Goal: Task Accomplishment & Management: Use online tool/utility

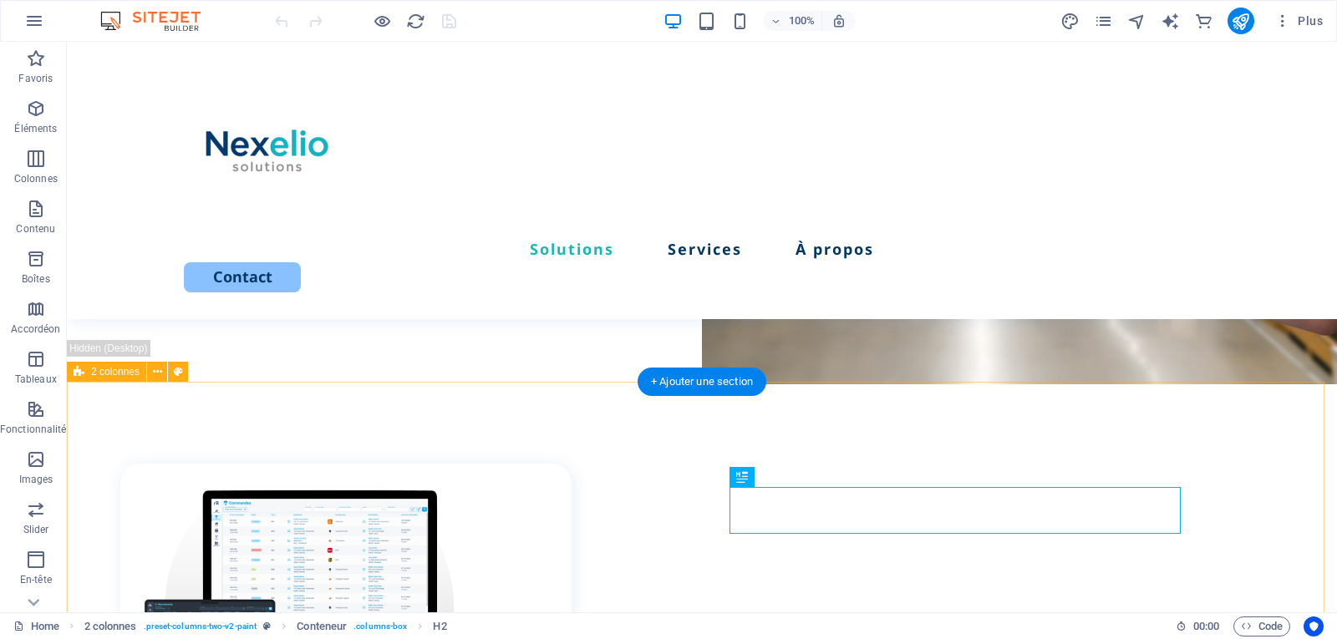
scroll to position [510, 0]
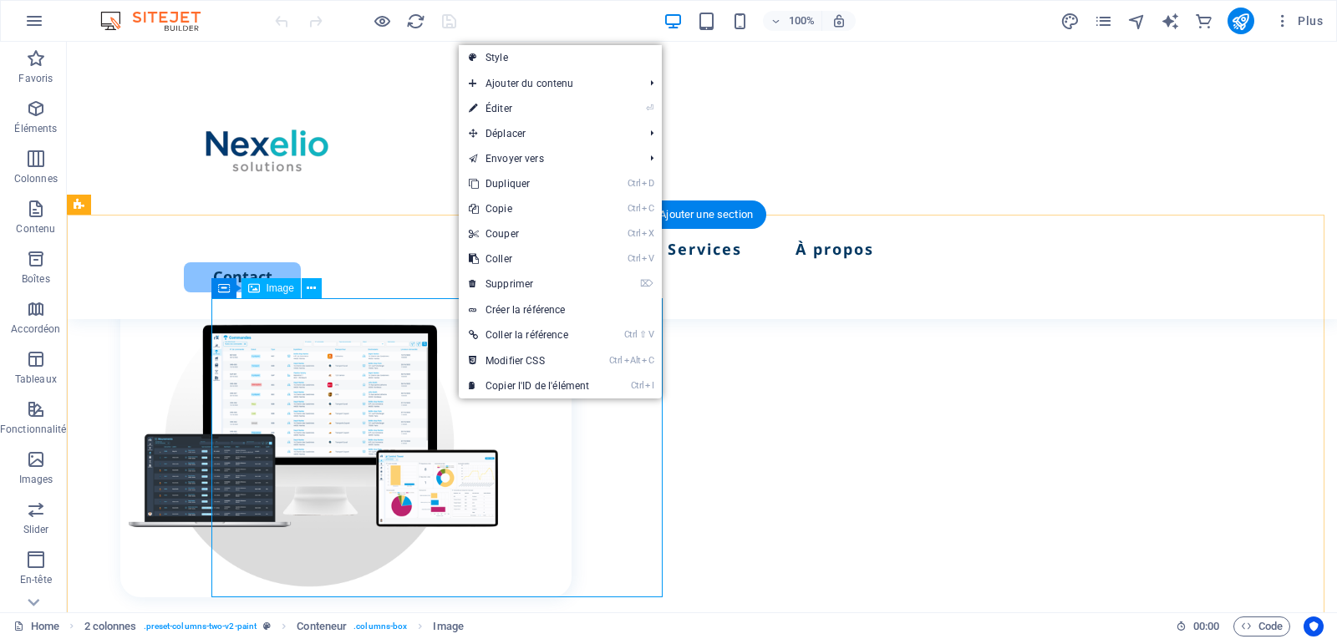
click at [447, 382] on figure at bounding box center [345, 447] width 451 height 299
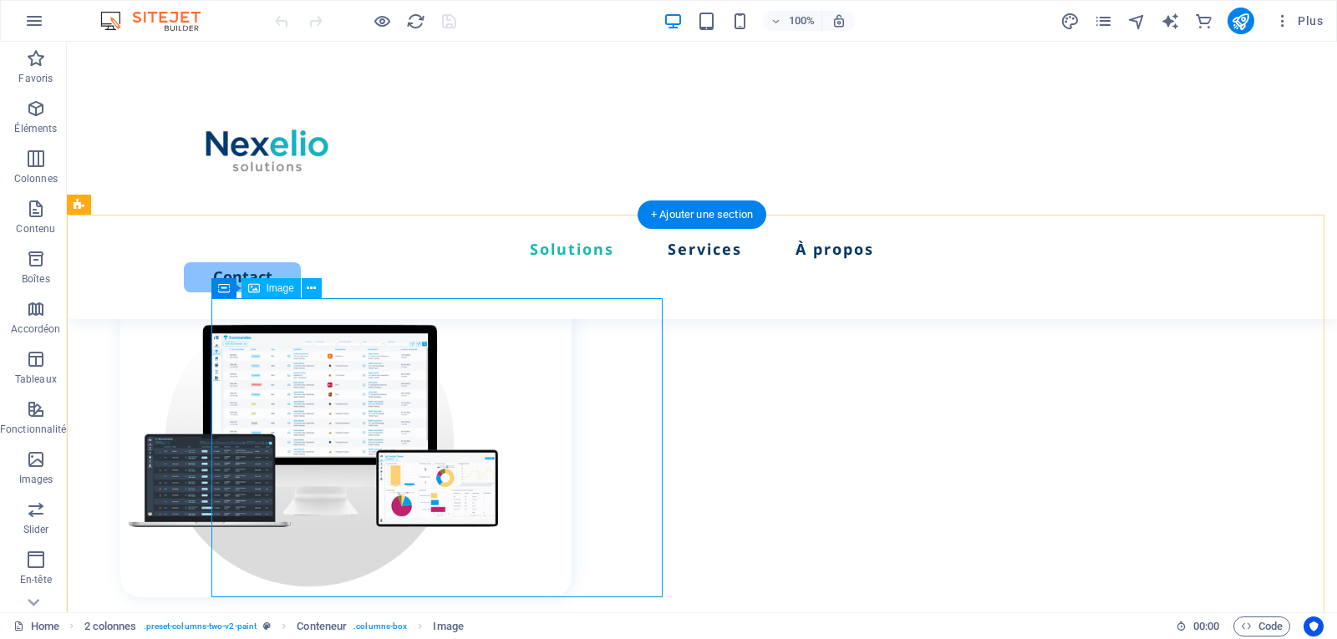
click at [447, 382] on figure at bounding box center [345, 447] width 451 height 299
select select "%"
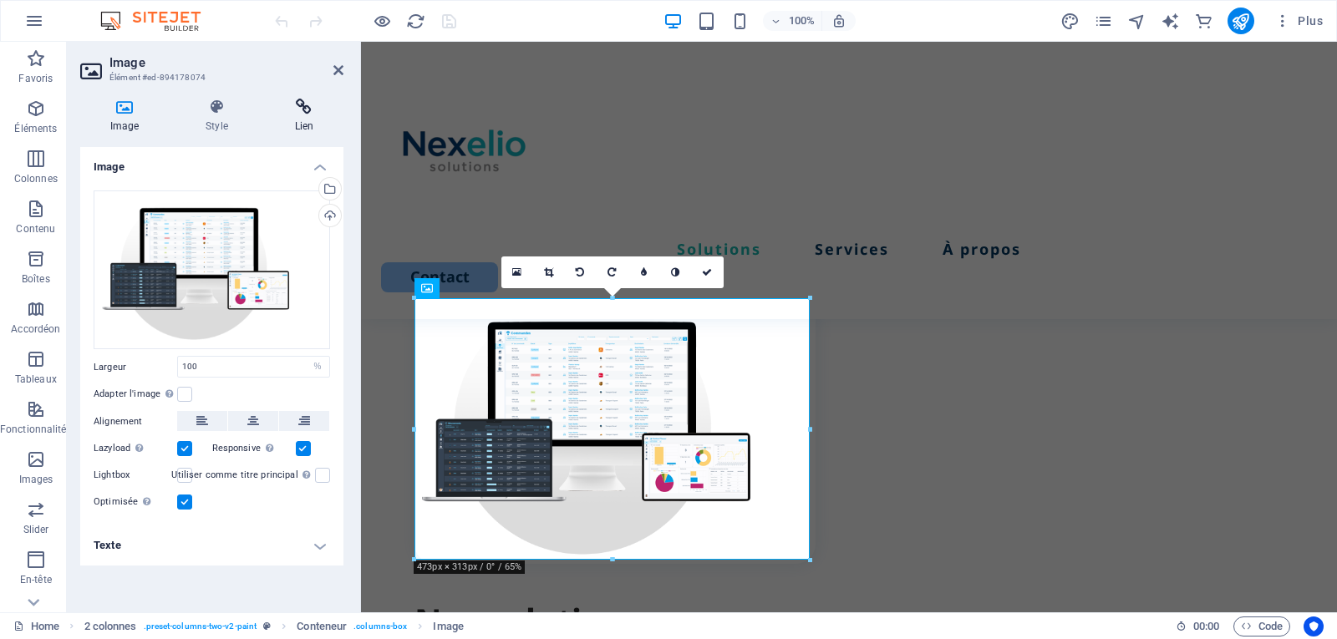
click at [298, 114] on icon at bounding box center [304, 107] width 79 height 17
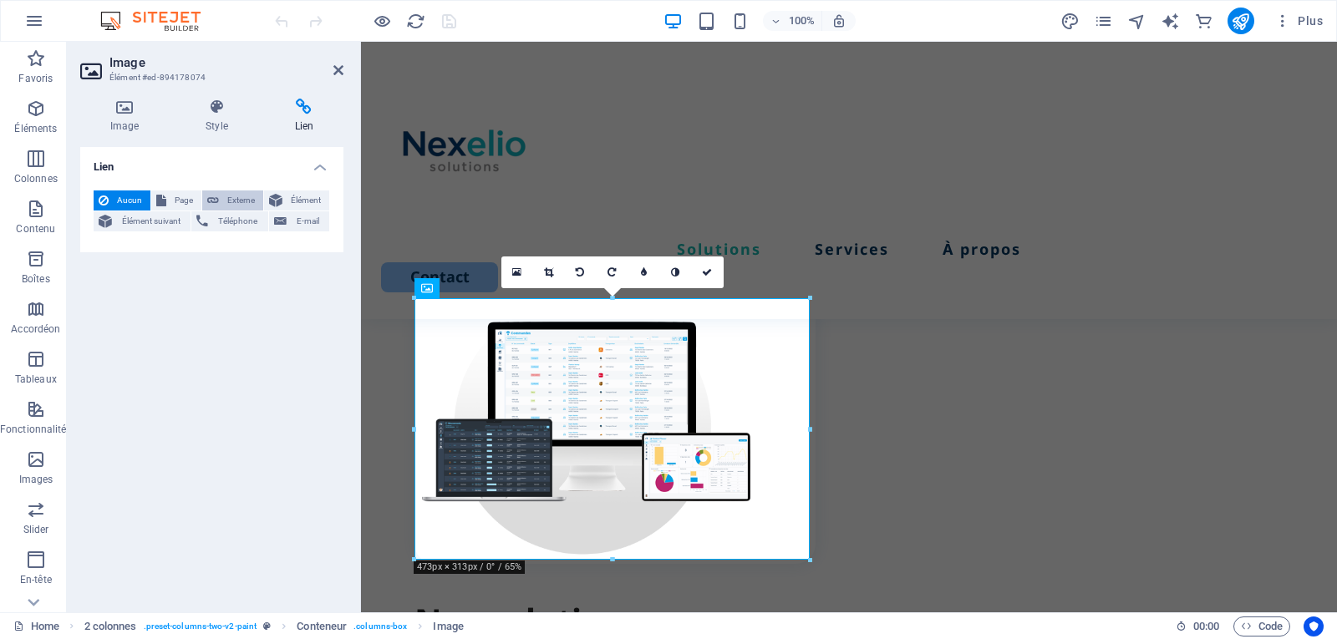
click at [221, 196] on button "Externe" at bounding box center [232, 200] width 61 height 20
select select "blank"
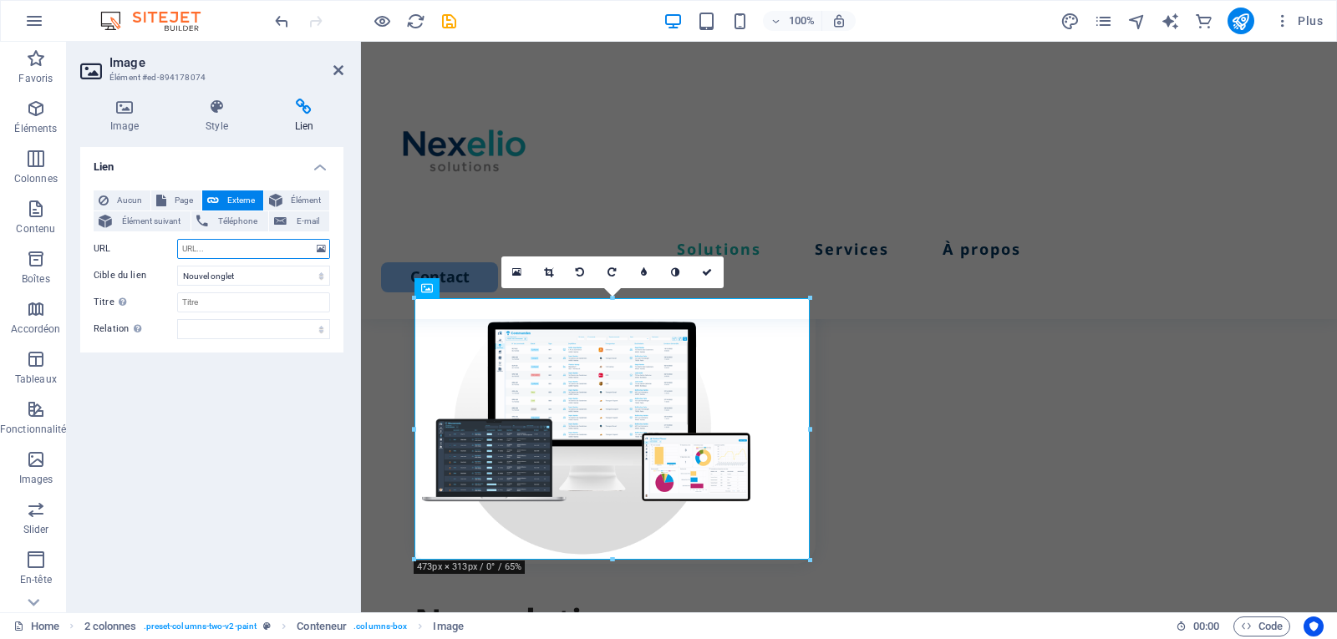
paste input "[URL][DOMAIN_NAME]"
type input "[URL][DOMAIN_NAME]"
click at [227, 282] on select "Nouvel onglet Même onglet Superposition" at bounding box center [253, 276] width 153 height 20
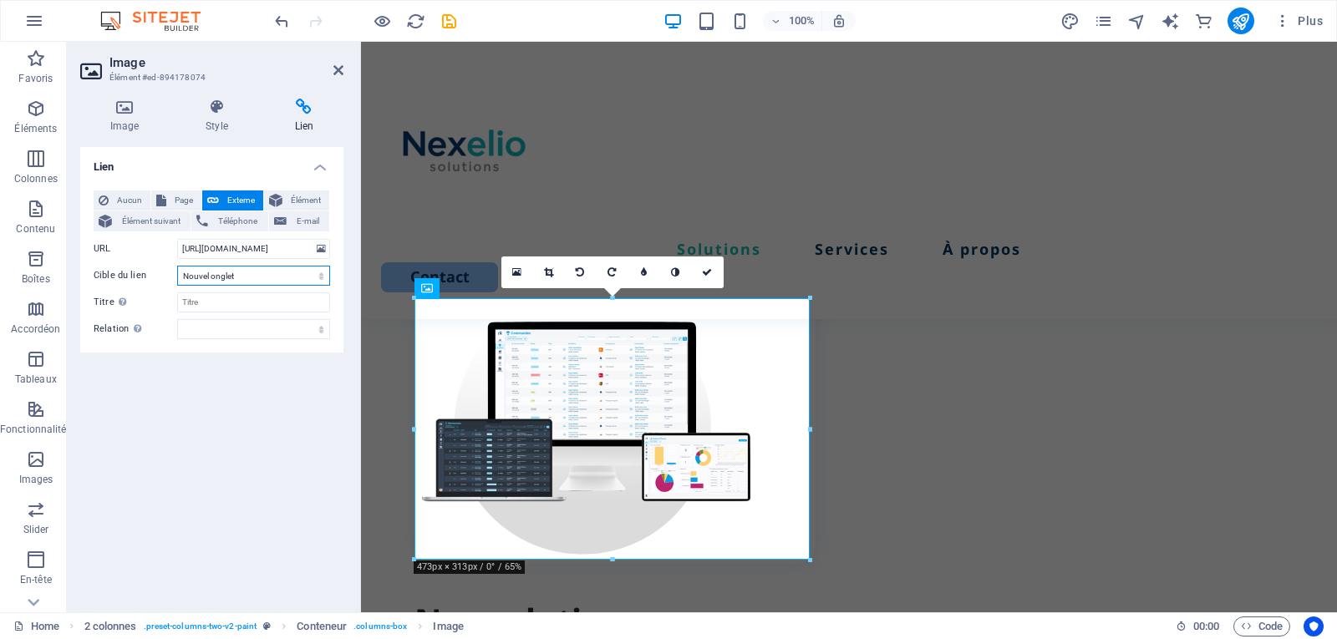
click at [177, 266] on select "Nouvel onglet Même onglet Superposition" at bounding box center [253, 276] width 153 height 20
click at [272, 447] on div "Lien Aucun Page Externe Élément Élément suivant Téléphone E-mail Page Home Home…" at bounding box center [211, 373] width 263 height 452
click at [221, 301] on input "Titre Description supplémentaire du lien. Celle-ci doit être différente du text…" at bounding box center [253, 302] width 153 height 20
type input "Reflex WMS"
click at [221, 424] on div "Lien Aucun Page Externe Élément Élément suivant Téléphone E-mail Page Home Home…" at bounding box center [211, 373] width 263 height 452
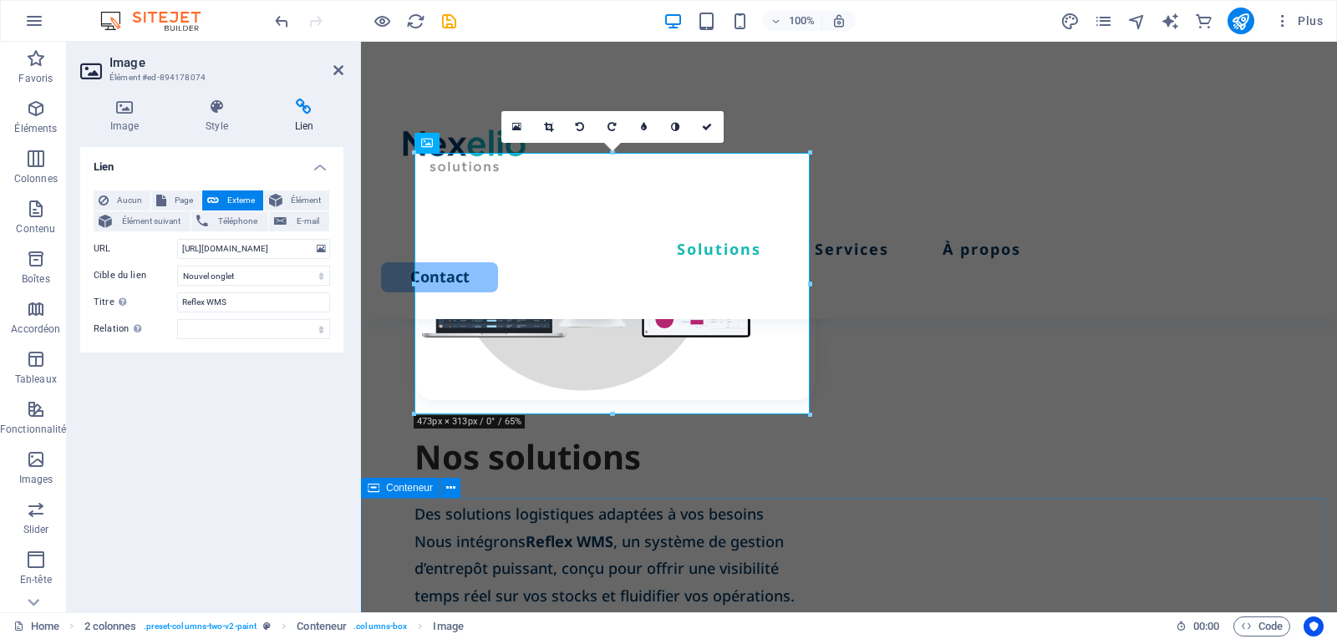
scroll to position [678, 0]
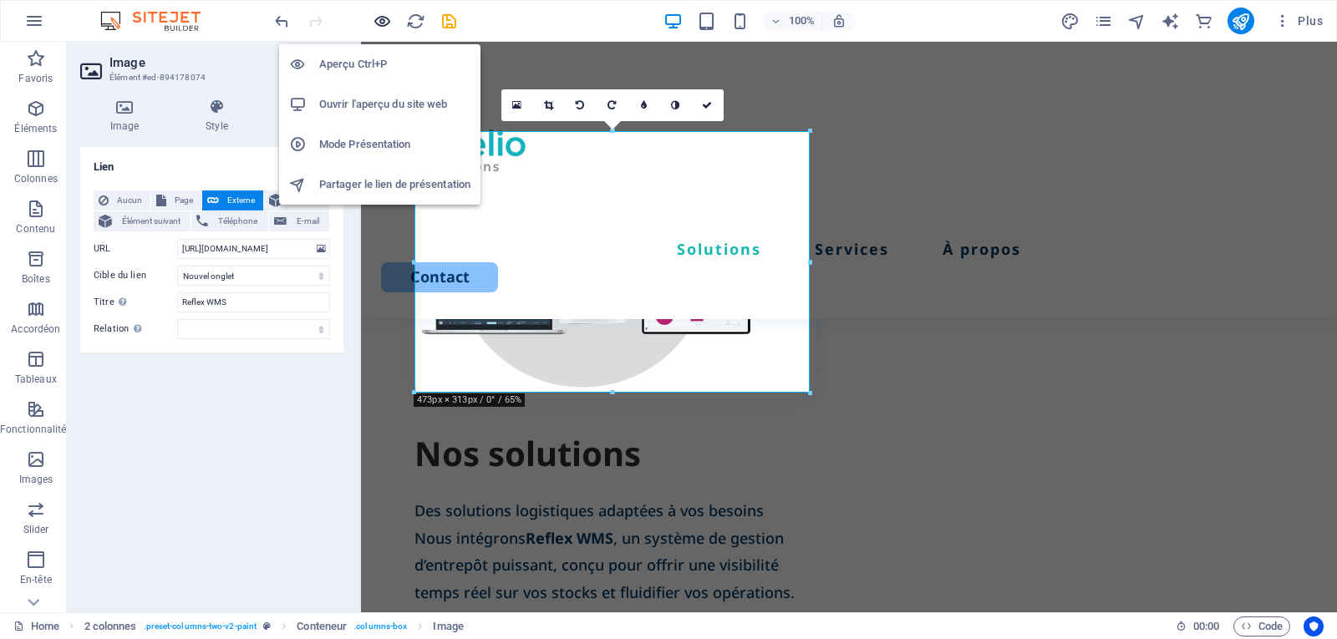
click at [0, 0] on icon "button" at bounding box center [0, 0] width 0 height 0
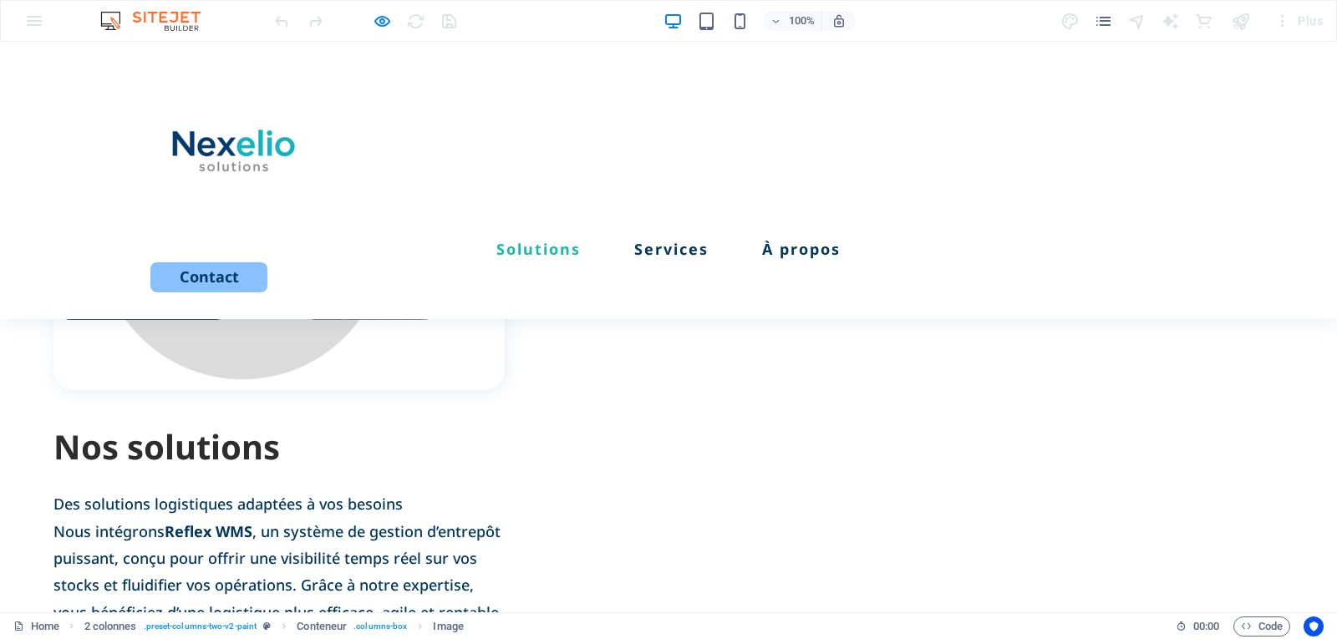
click at [378, 307] on img at bounding box center [278, 240] width 451 height 299
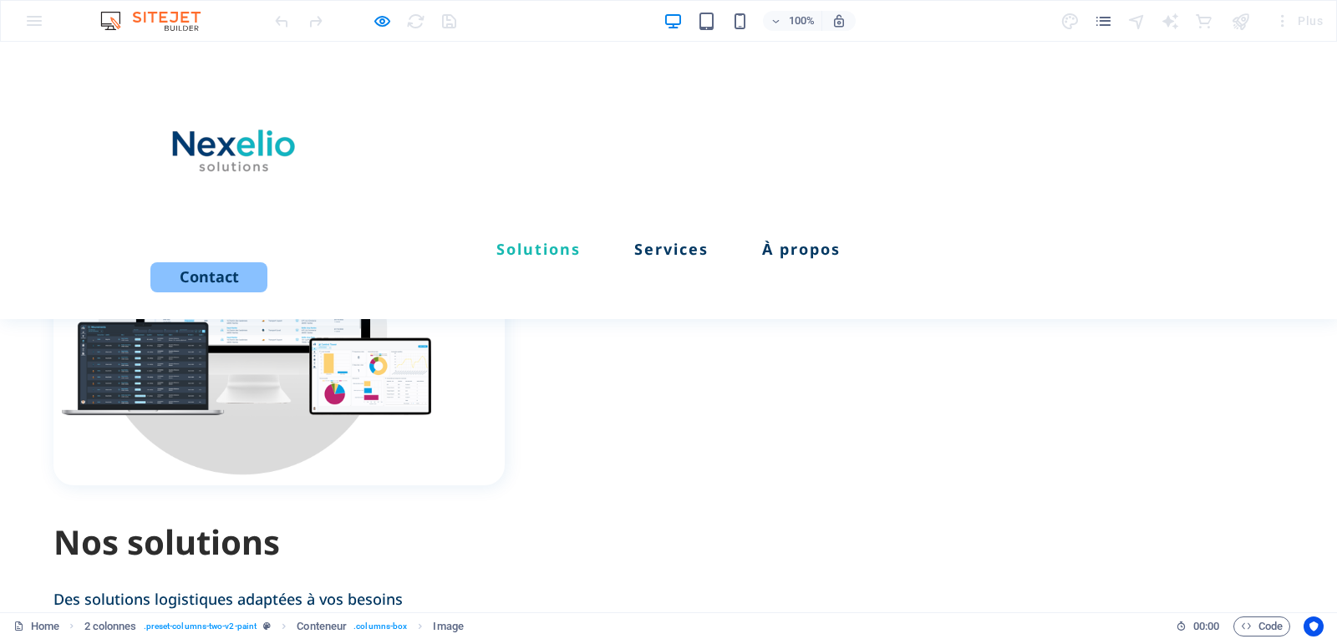
scroll to position [510, 0]
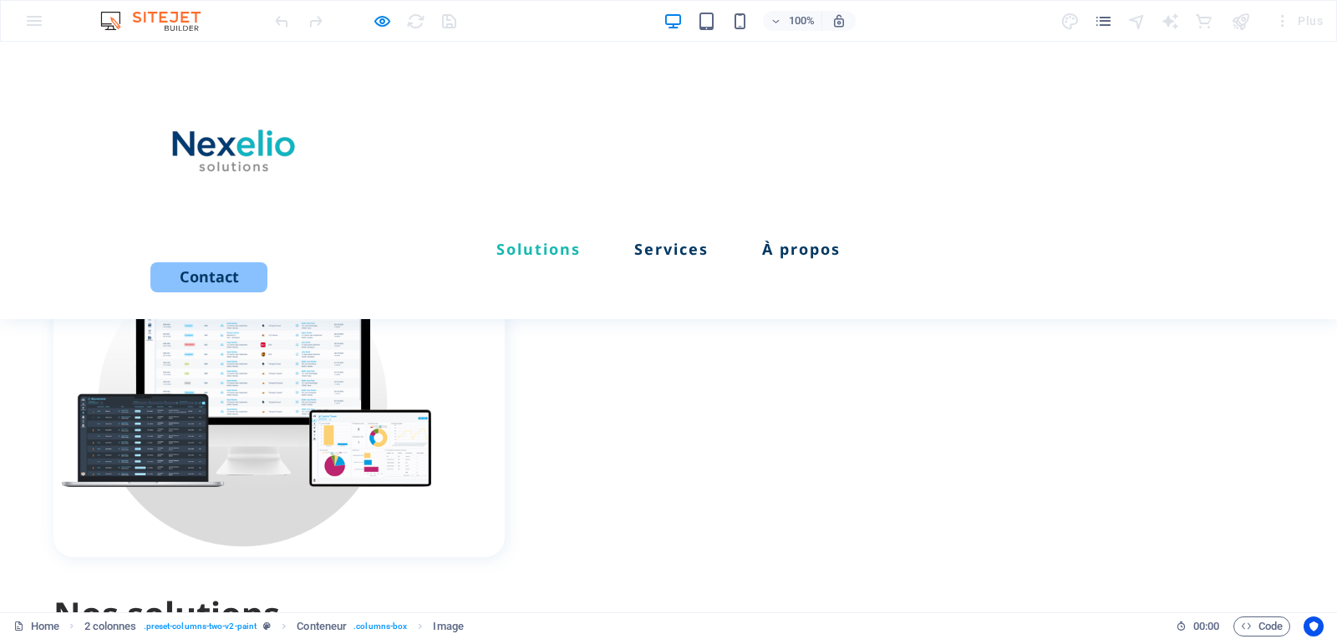
drag, startPoint x: 814, startPoint y: 383, endPoint x: 896, endPoint y: 384, distance: 81.9
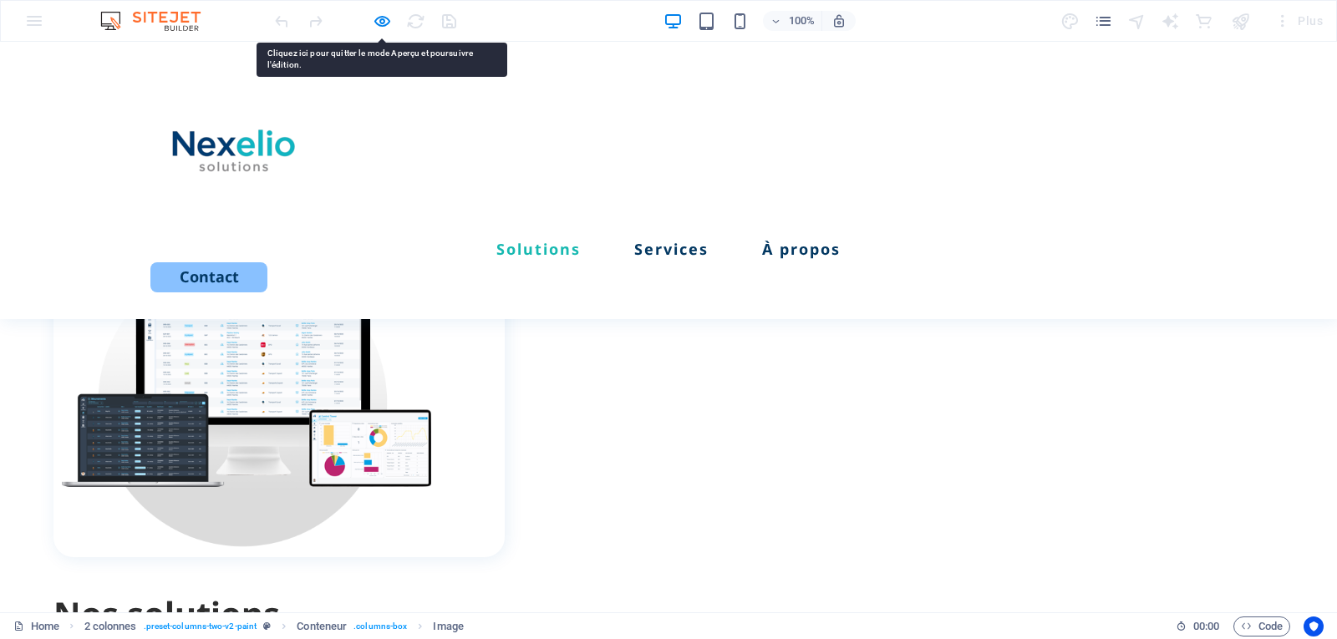
drag, startPoint x: 888, startPoint y: 384, endPoint x: 870, endPoint y: 384, distance: 18.4
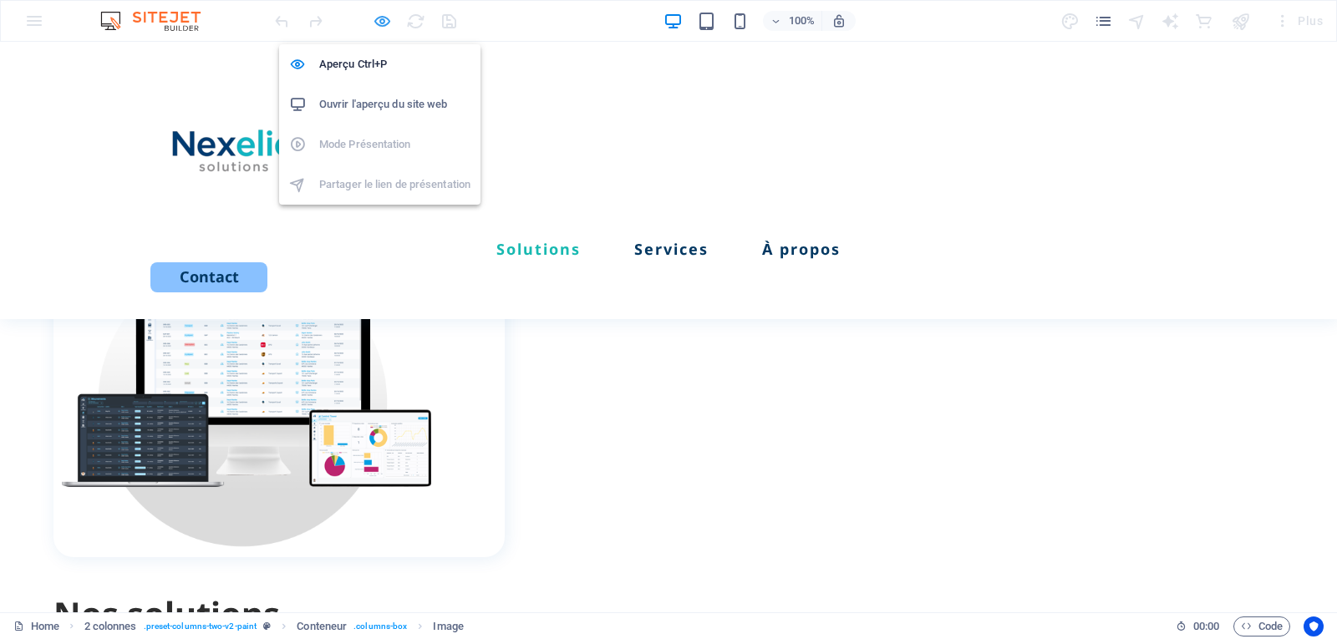
click at [0, 0] on icon "button" at bounding box center [0, 0] width 0 height 0
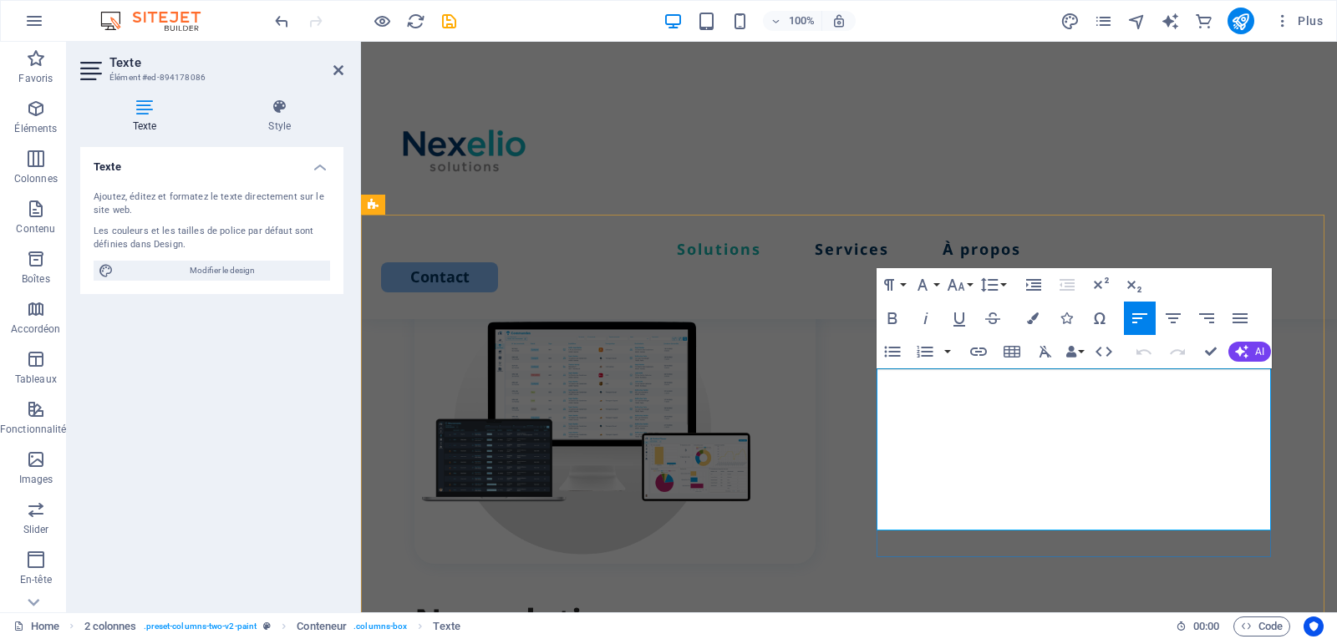
drag, startPoint x: 996, startPoint y: 408, endPoint x: 1055, endPoint y: 406, distance: 59.3
drag, startPoint x: 993, startPoint y: 407, endPoint x: 1077, endPoint y: 406, distance: 84.4
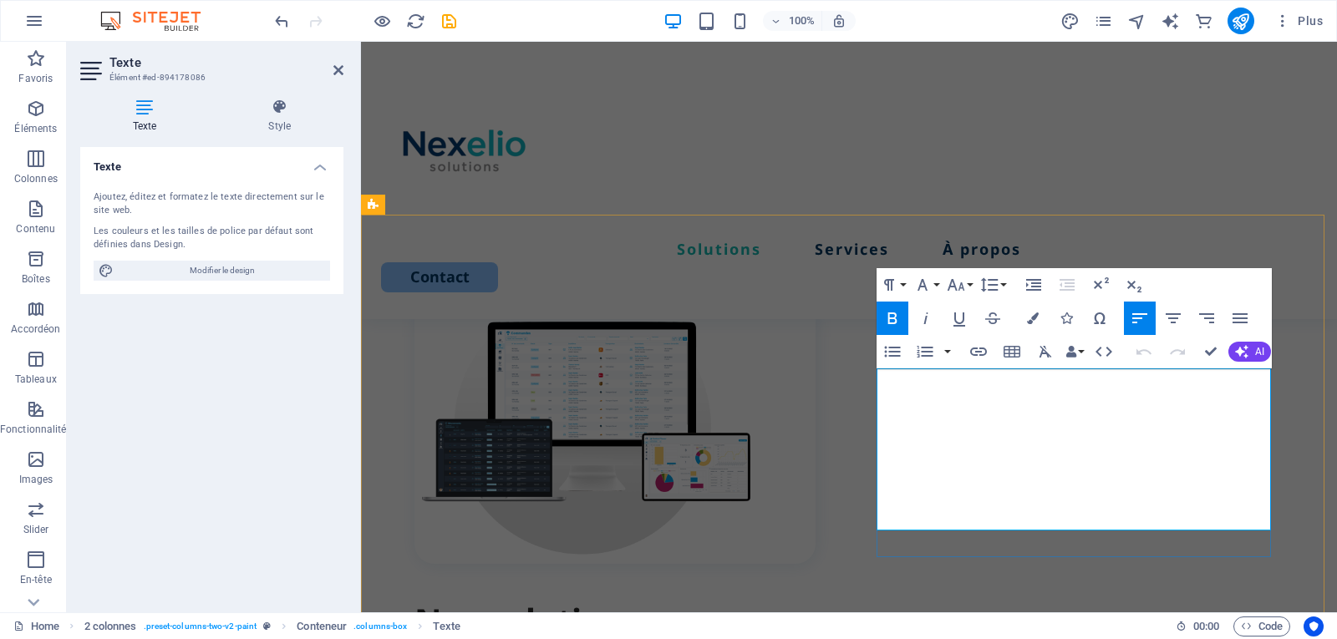
drag, startPoint x: 992, startPoint y: 407, endPoint x: 1075, endPoint y: 400, distance: 83.8
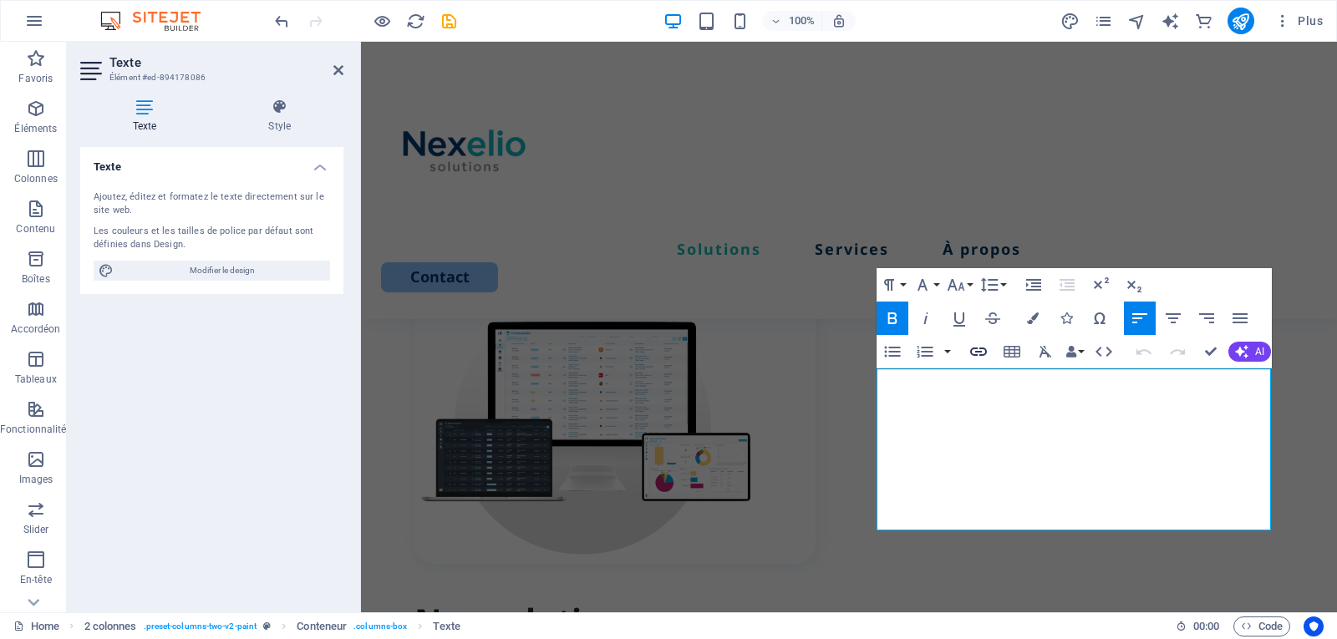
click at [982, 348] on icon "button" at bounding box center [978, 352] width 17 height 8
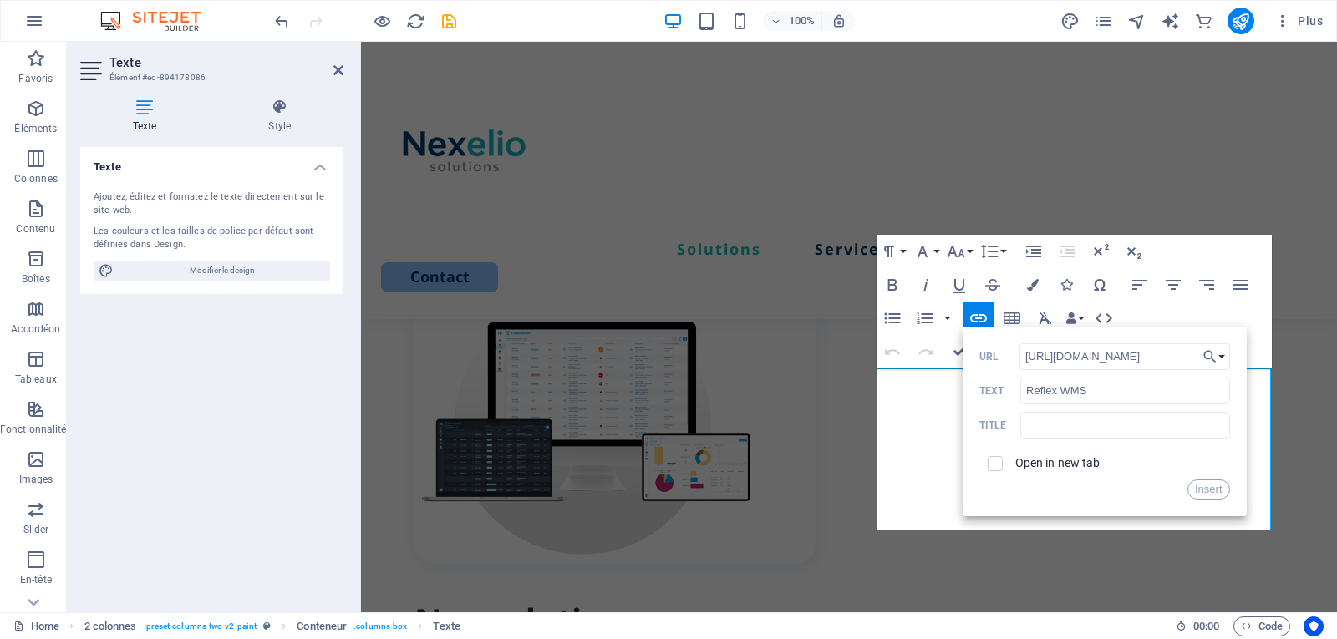
scroll to position [0, 185]
type input "[URL][DOMAIN_NAME]"
click at [1091, 429] on input "text" at bounding box center [1124, 425] width 209 height 27
type input "Reflex"
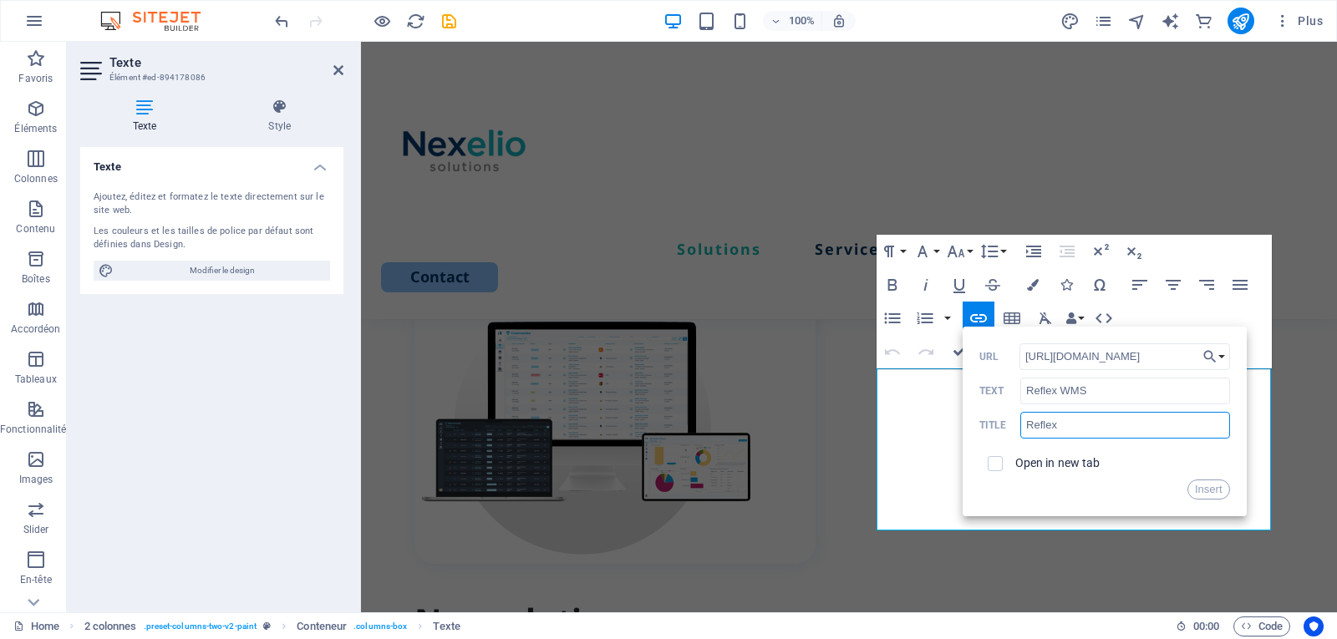
click at [1145, 305] on div "Paragraph Format Normal Heading 1 Heading 2 Heading 3 Heading 4 Heading 5 Headi…" at bounding box center [1073, 302] width 395 height 134
click at [1214, 497] on button "Insert" at bounding box center [1208, 490] width 43 height 20
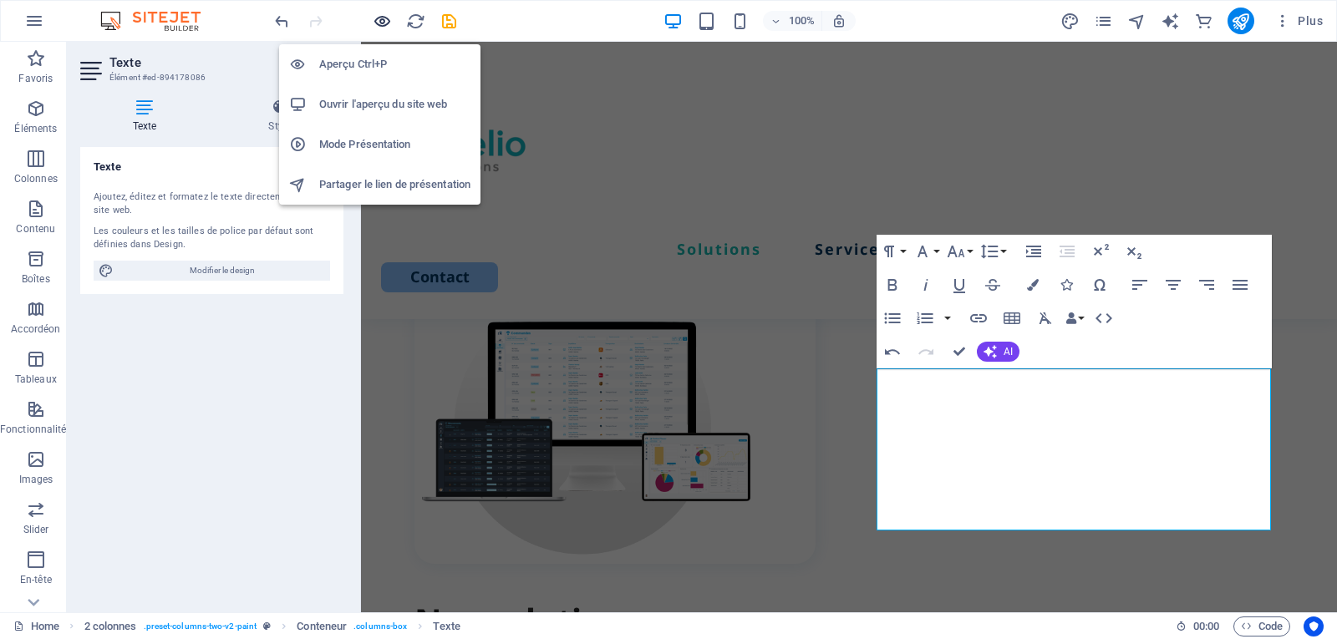
click at [0, 0] on icon "button" at bounding box center [0, 0] width 0 height 0
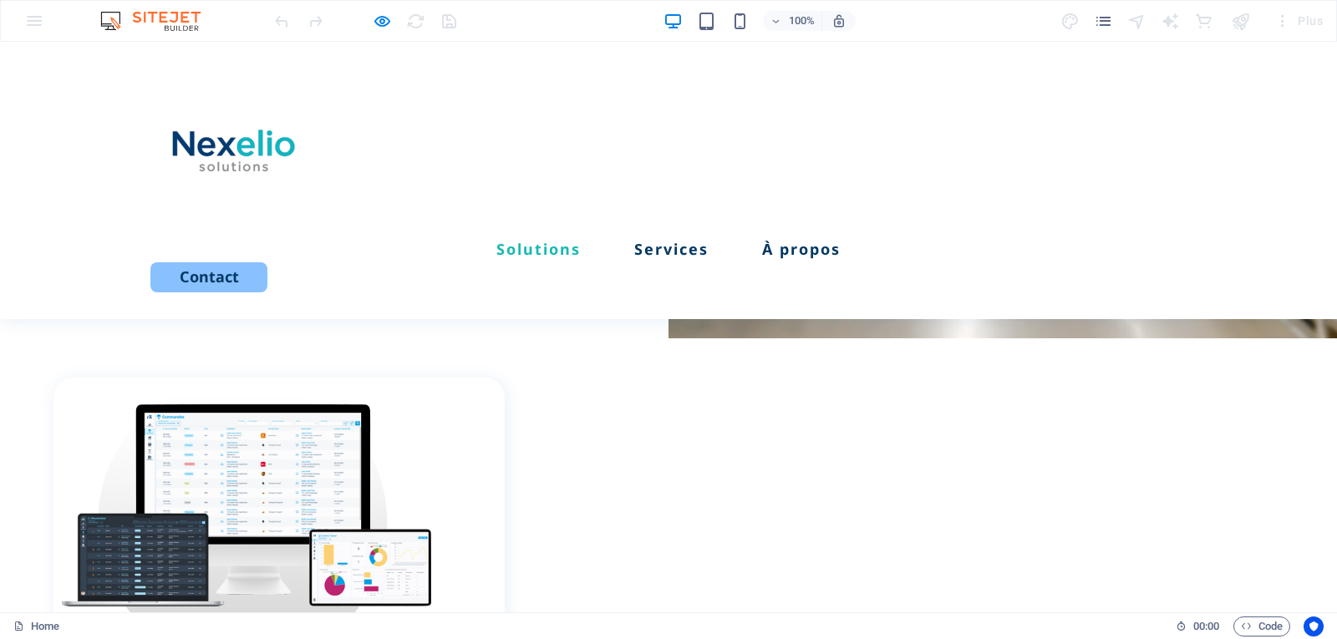
scroll to position [418, 0]
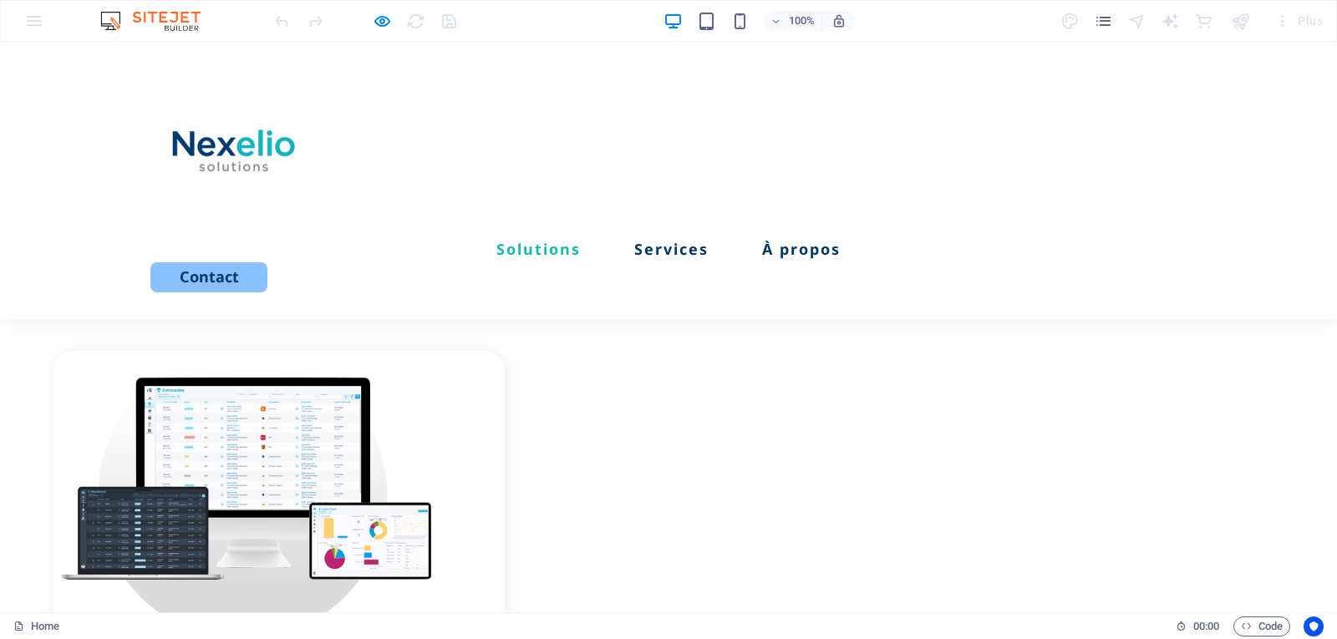
click at [0, 0] on icon "button" at bounding box center [0, 0] width 0 height 0
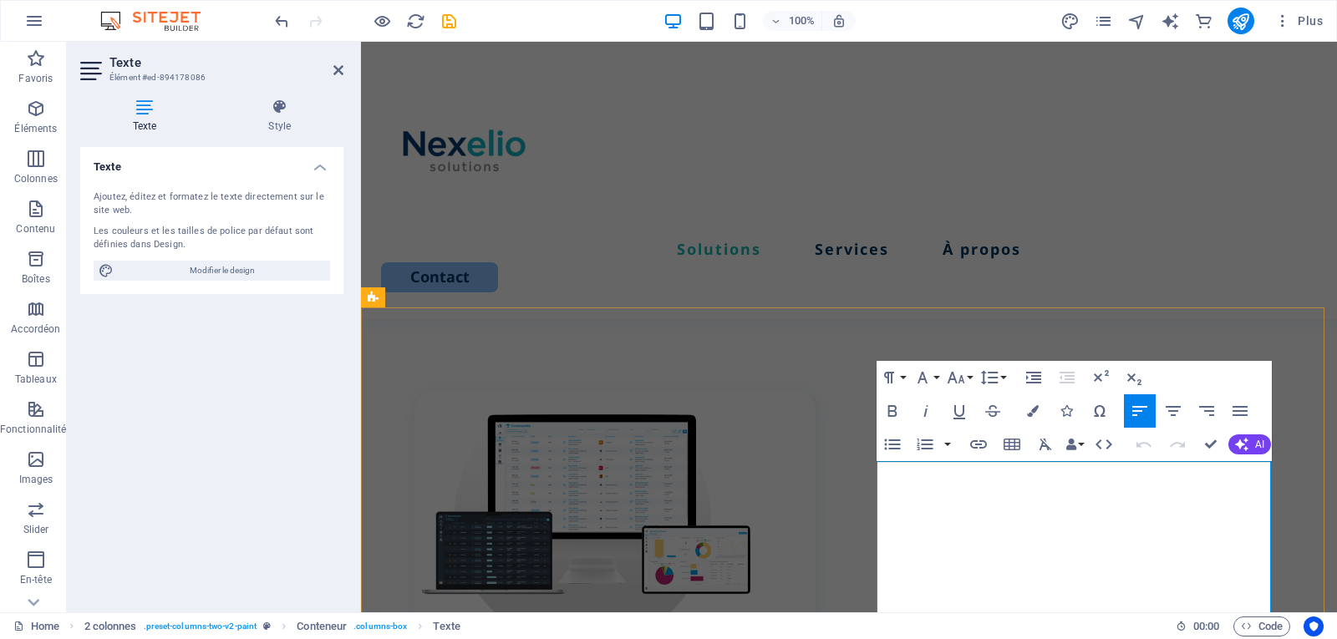
click at [1028, 459] on icon "button" at bounding box center [1034, 458] width 20 height 20
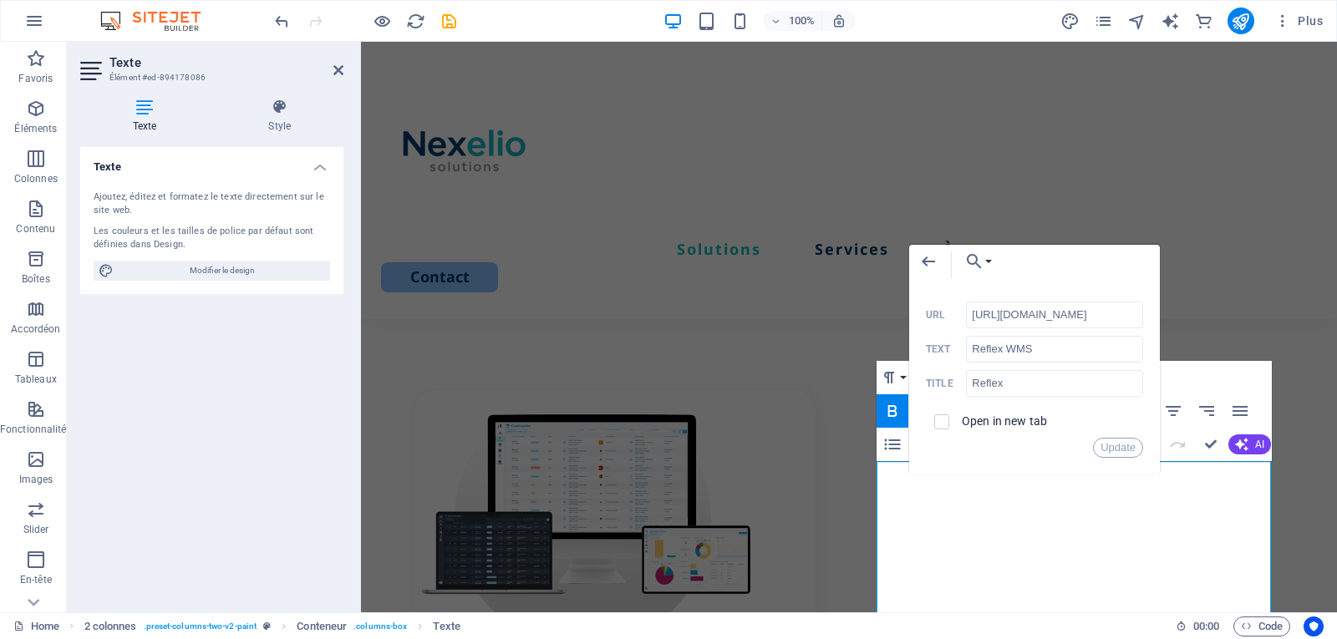
scroll to position [0, 188]
click at [1043, 319] on input "[URL][DOMAIN_NAME]" at bounding box center [1054, 315] width 177 height 27
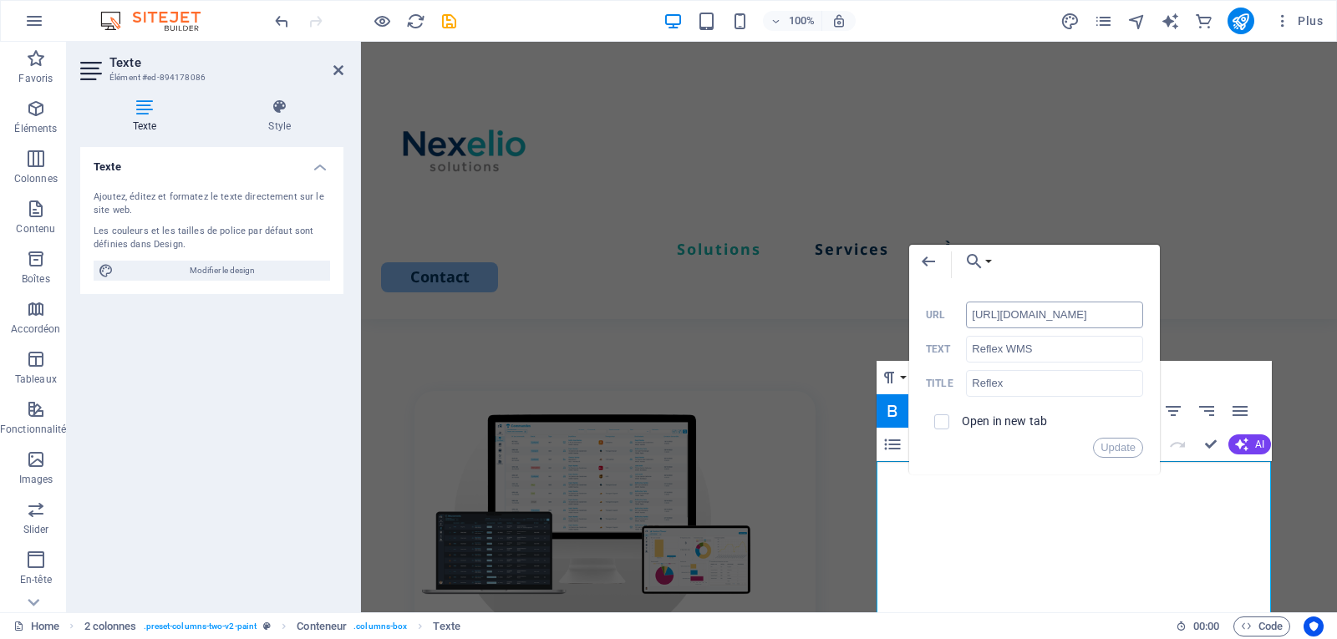
type input "[URL][DOMAIN_NAME]"
click at [1109, 450] on button "Update" at bounding box center [1118, 448] width 50 height 20
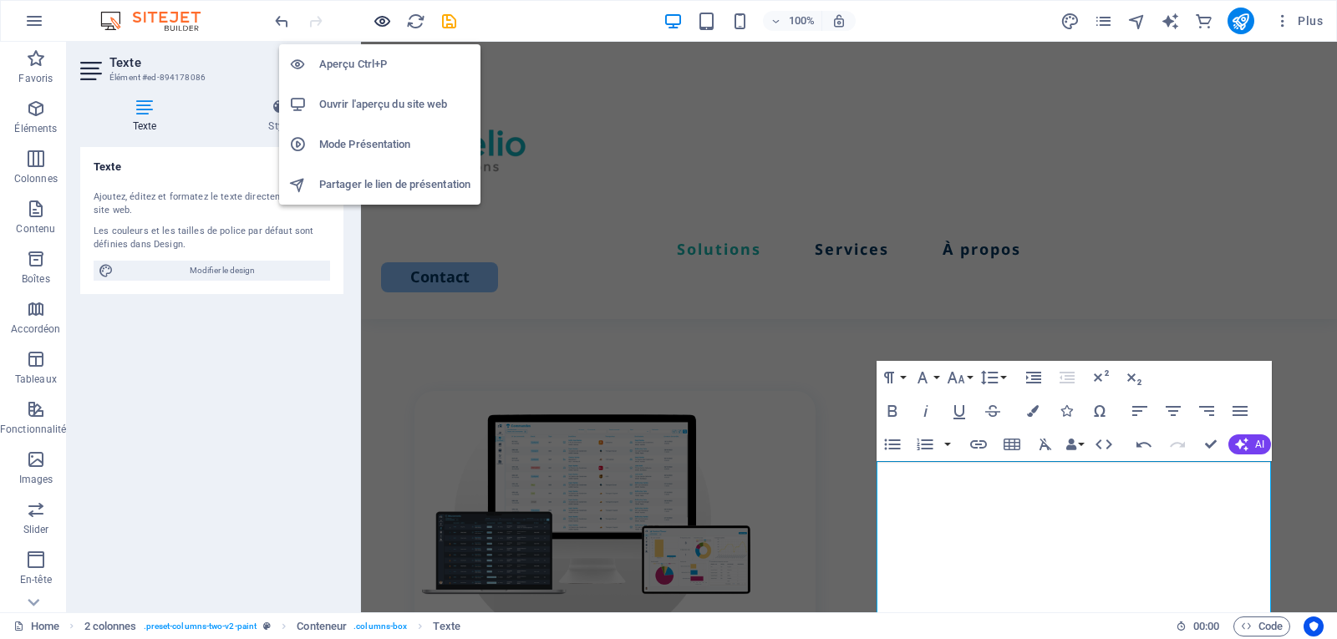
click at [0, 0] on icon "button" at bounding box center [0, 0] width 0 height 0
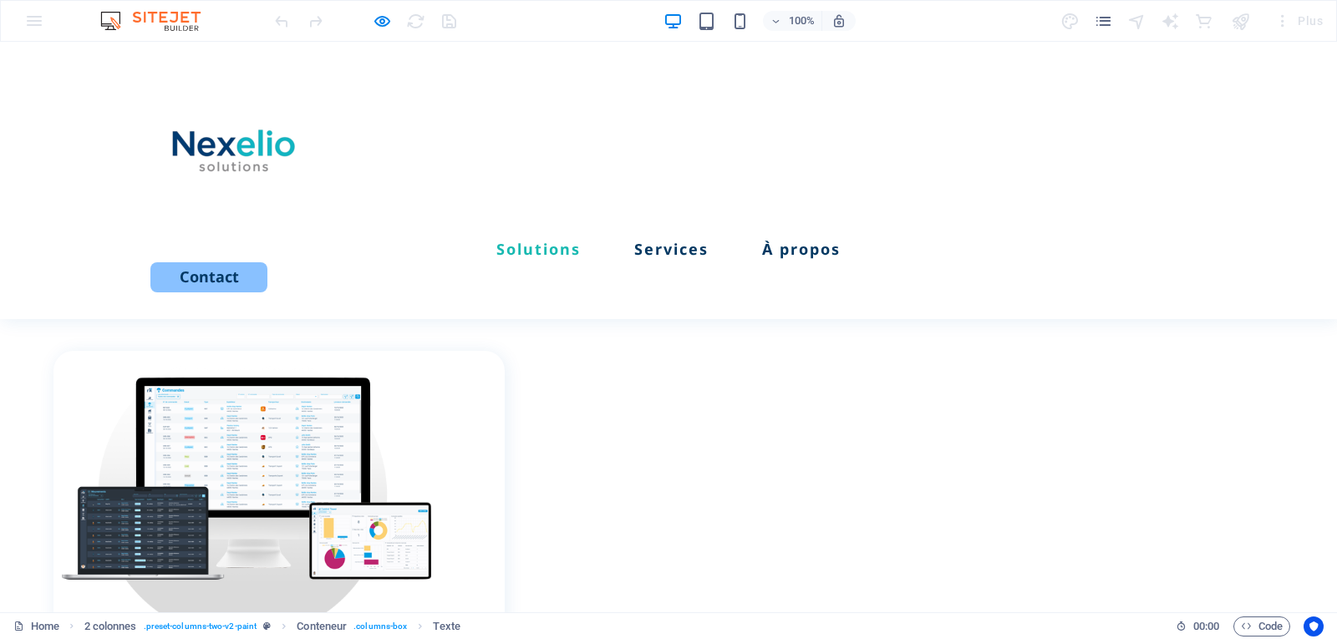
click at [0, 0] on icon "button" at bounding box center [0, 0] width 0 height 0
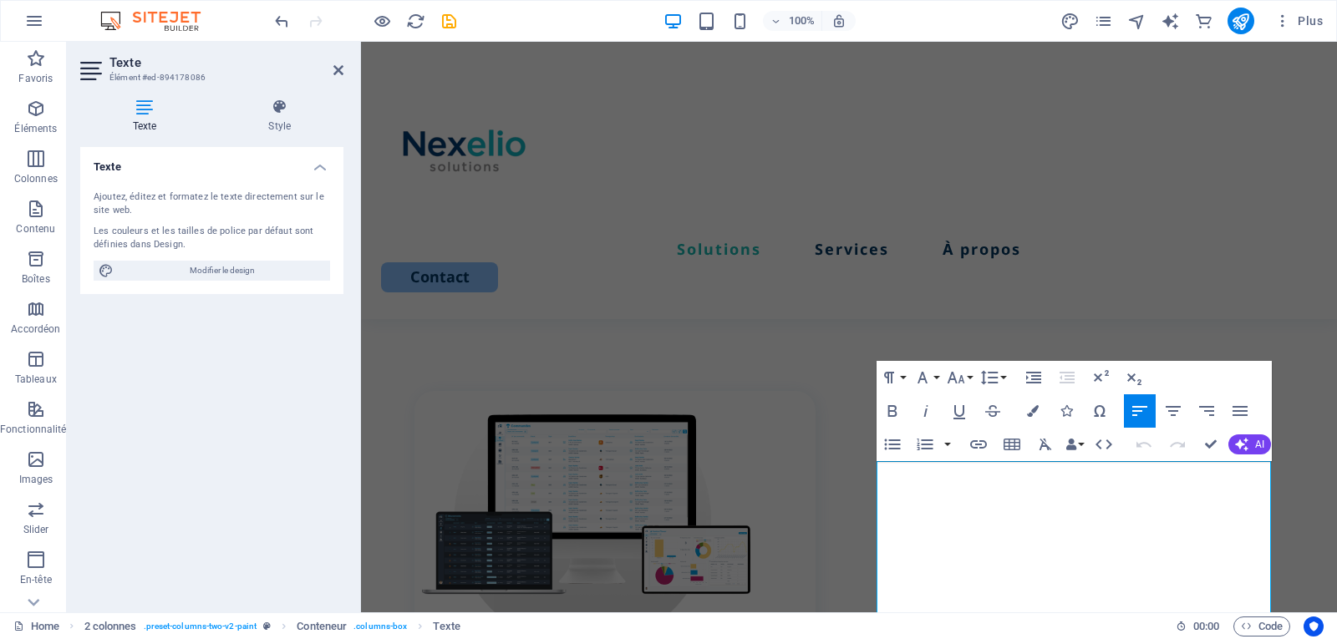
click at [206, 423] on div "Texte Ajoutez, éditez et formatez le texte directement sur le site web. Les cou…" at bounding box center [211, 373] width 263 height 452
click at [328, 65] on h2 "Texte" at bounding box center [226, 62] width 234 height 15
click at [334, 69] on icon at bounding box center [338, 69] width 10 height 13
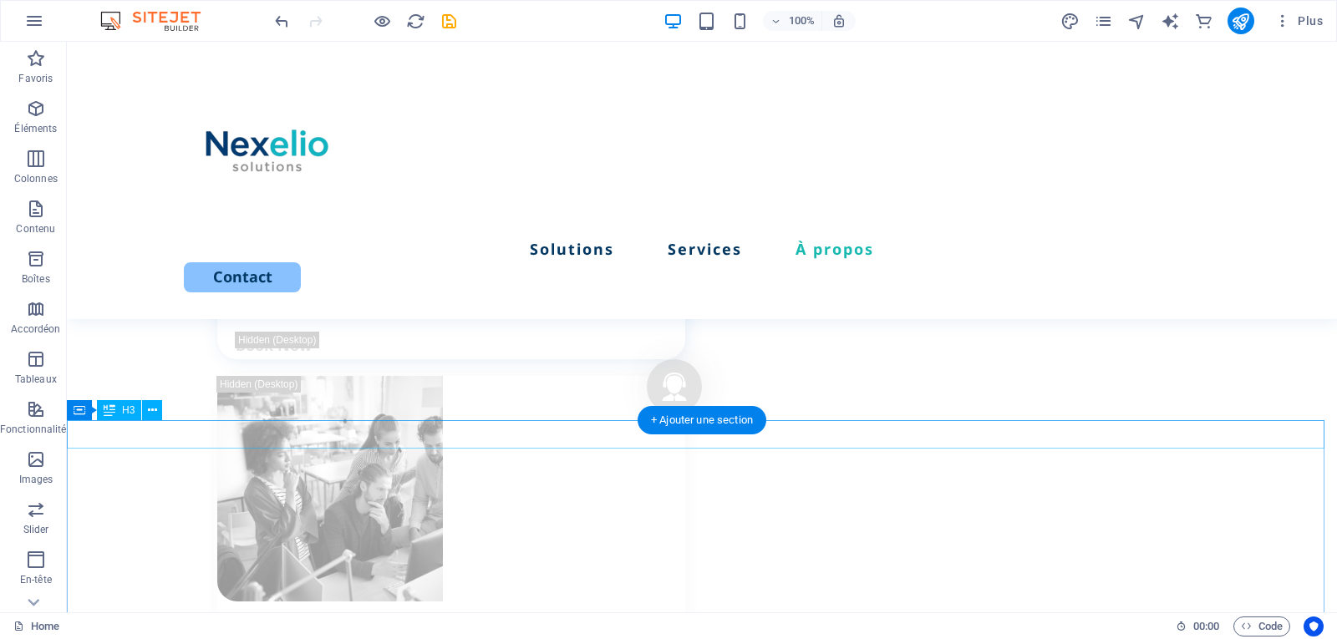
scroll to position [2172, 0]
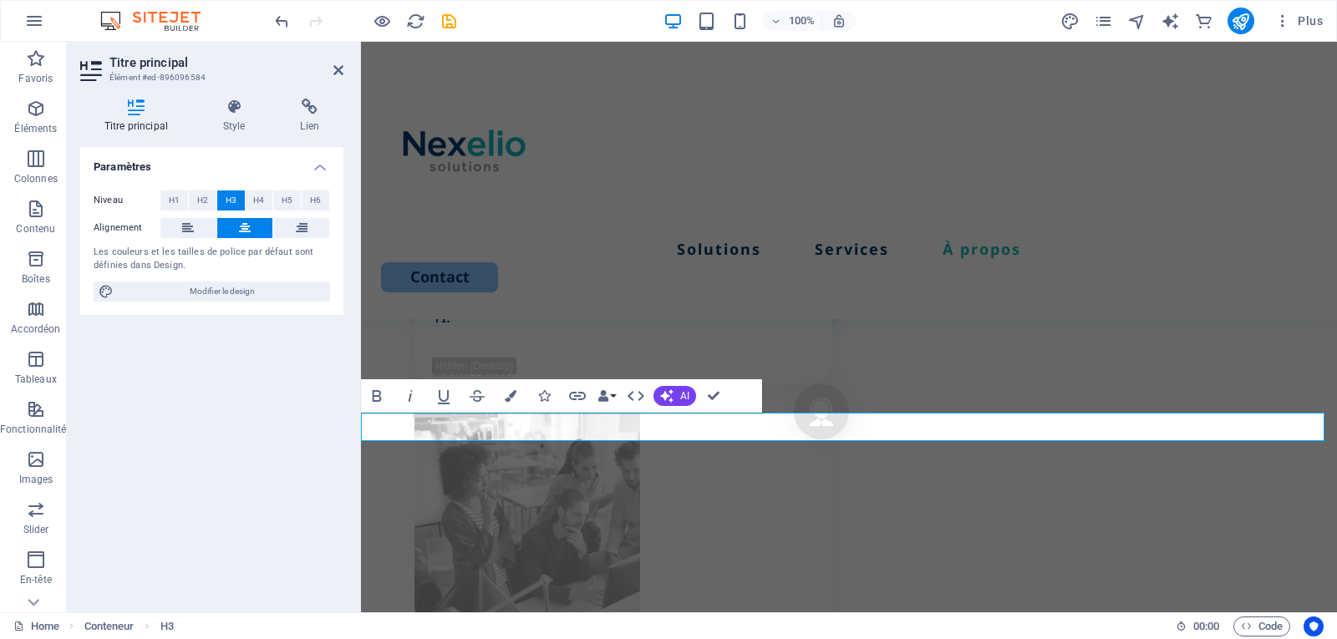
scroll to position [2163, 0]
drag, startPoint x: 835, startPoint y: 428, endPoint x: 1024, endPoint y: 428, distance: 189.6
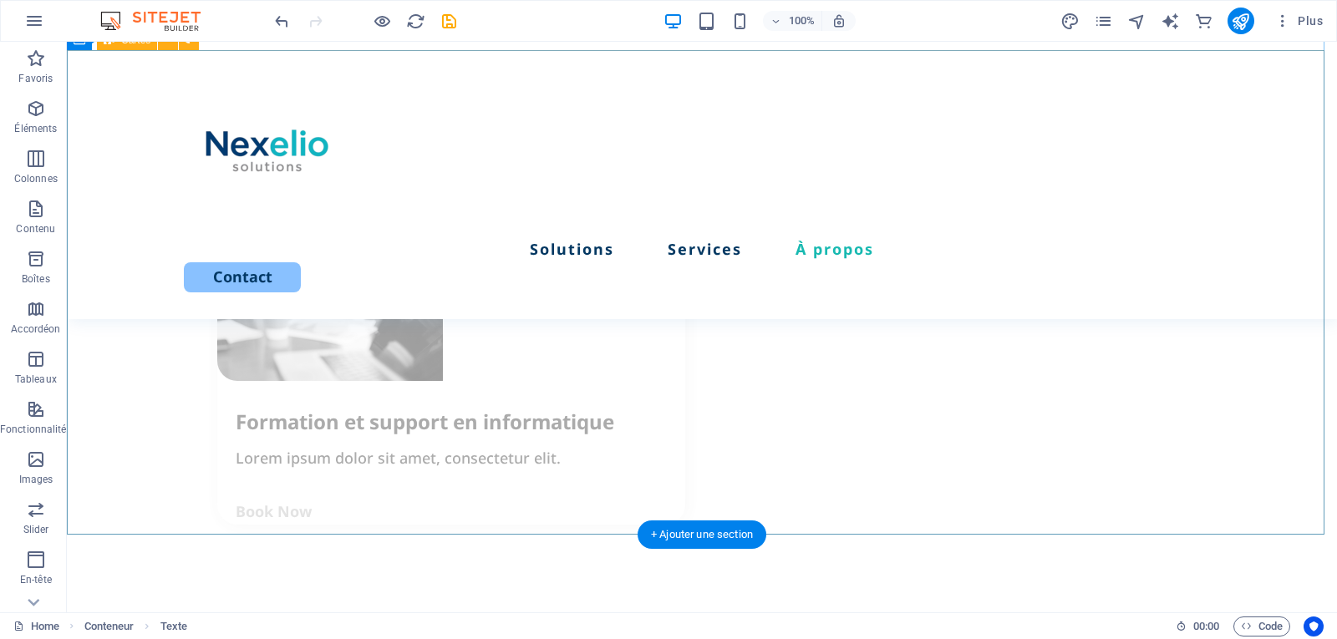
scroll to position [2757, 0]
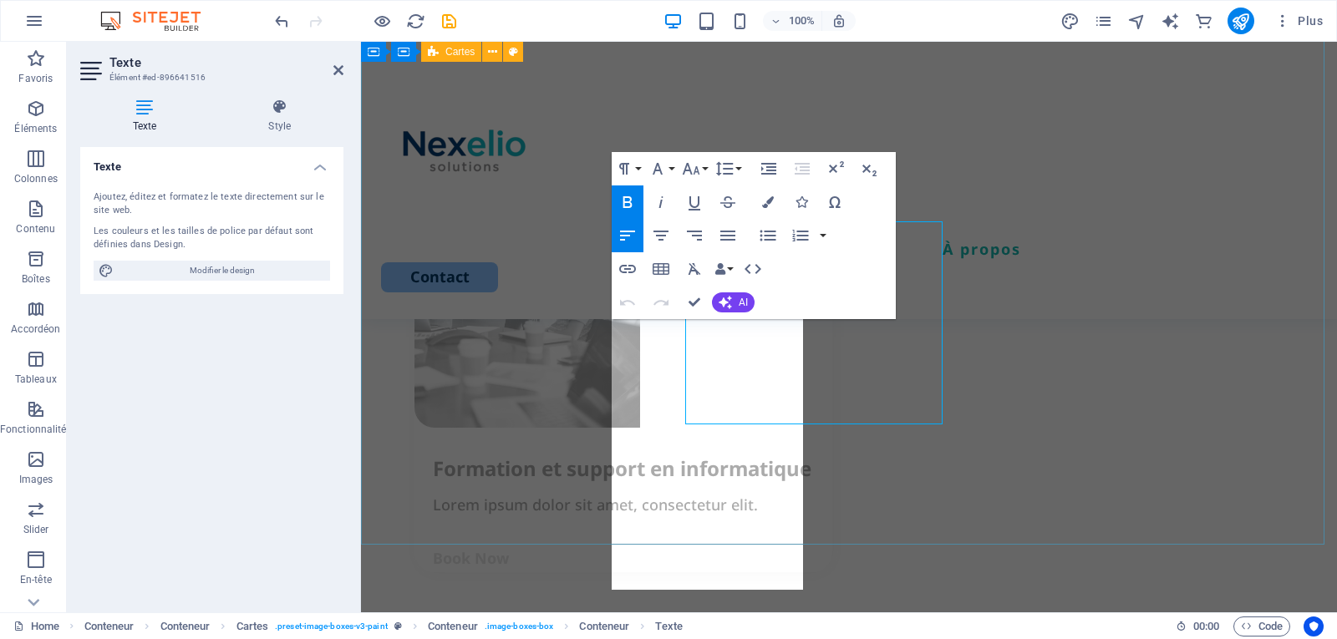
scroll to position [2801, 0]
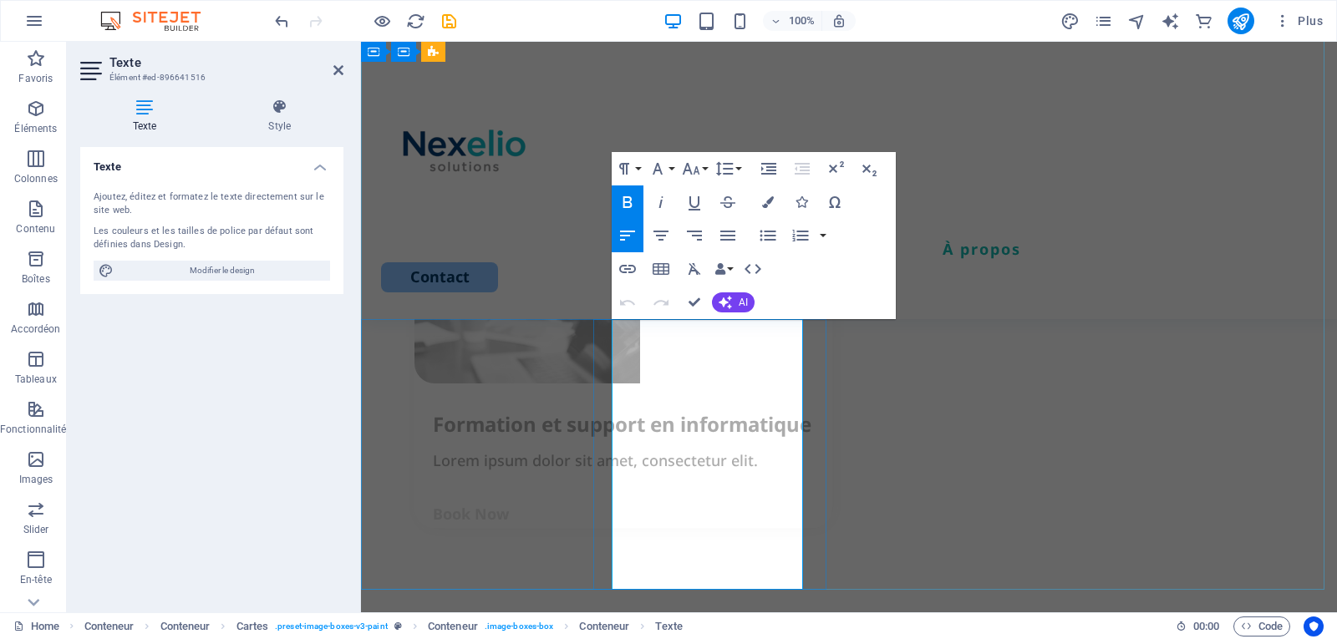
drag, startPoint x: 654, startPoint y: 373, endPoint x: 693, endPoint y: 374, distance: 39.3
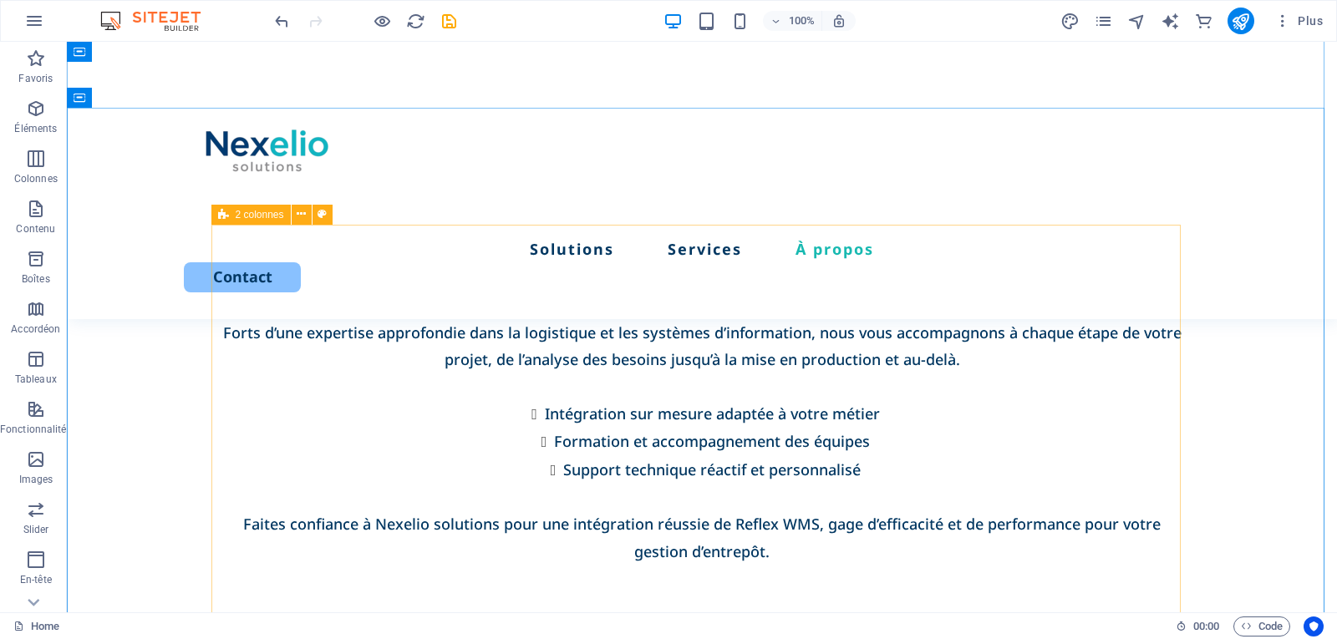
scroll to position [2806, 0]
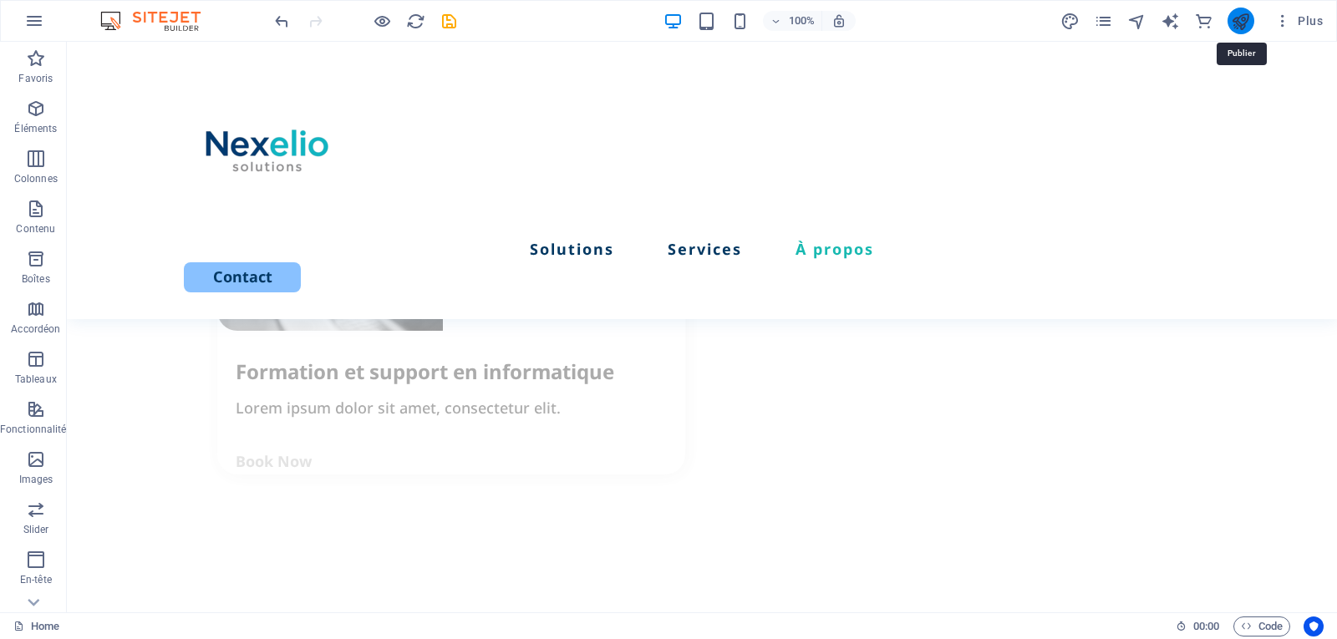
click at [0, 0] on icon "publish" at bounding box center [0, 0] width 0 height 0
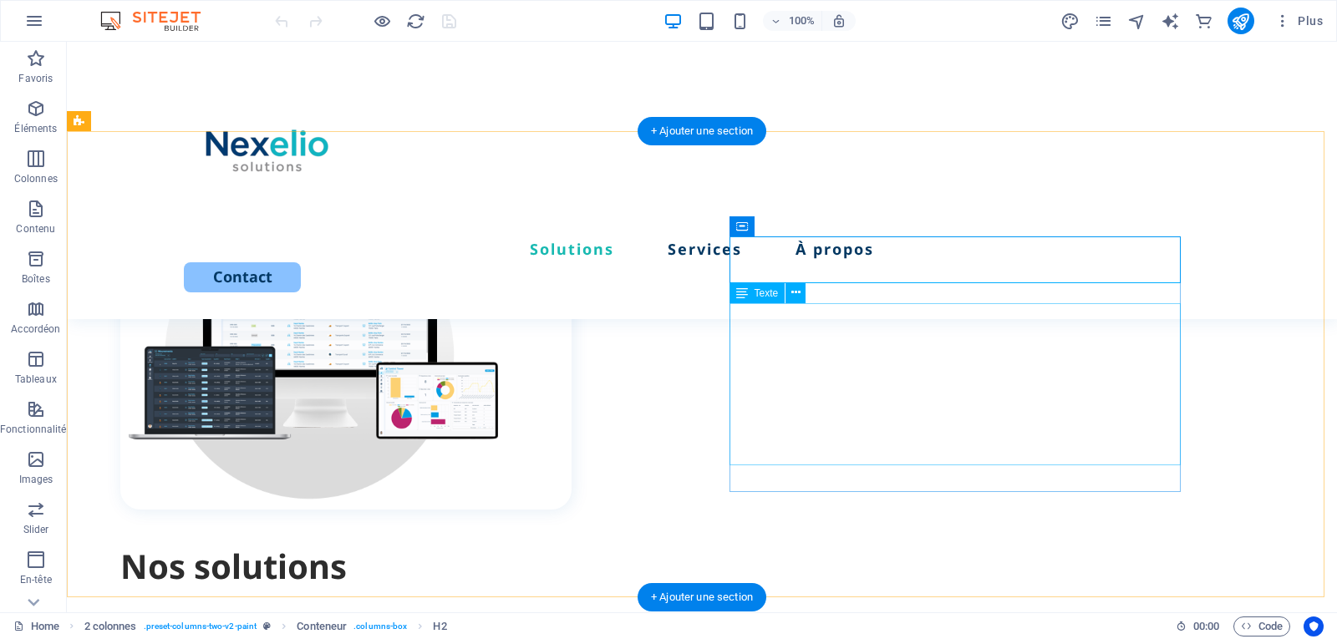
scroll to position [594, 0]
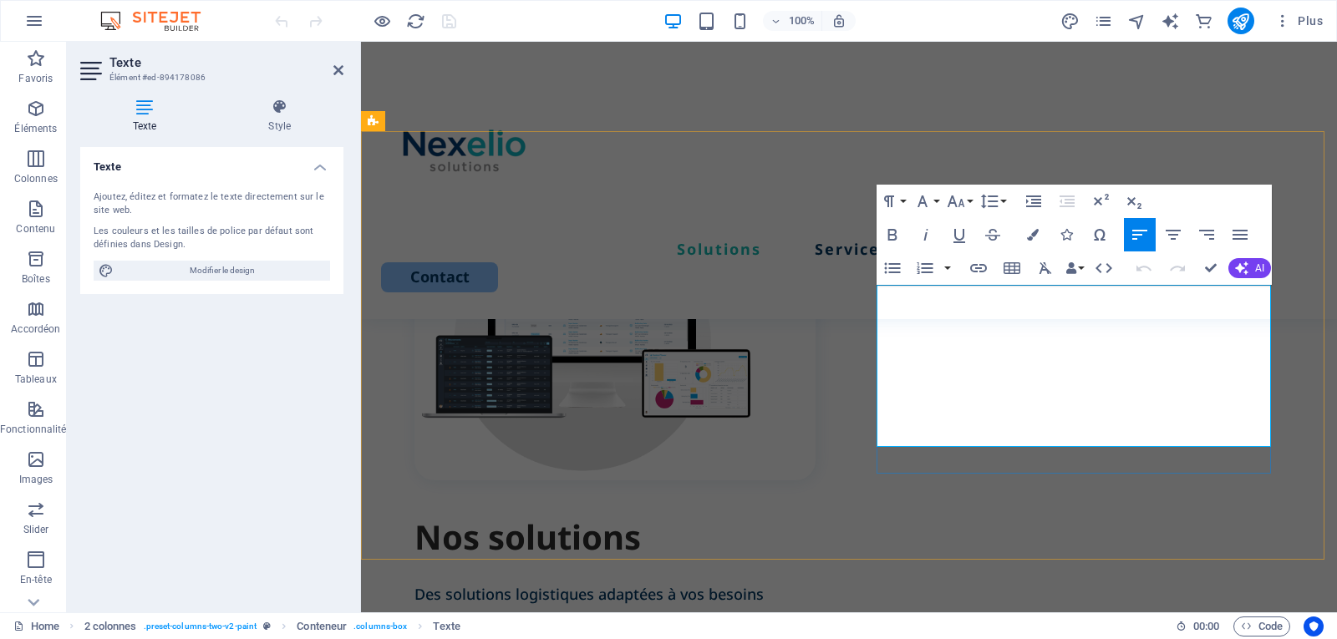
click at [613, 612] on strong "Reflex WMS" at bounding box center [570, 622] width 88 height 20
click at [1033, 284] on icon "button" at bounding box center [1034, 282] width 20 height 20
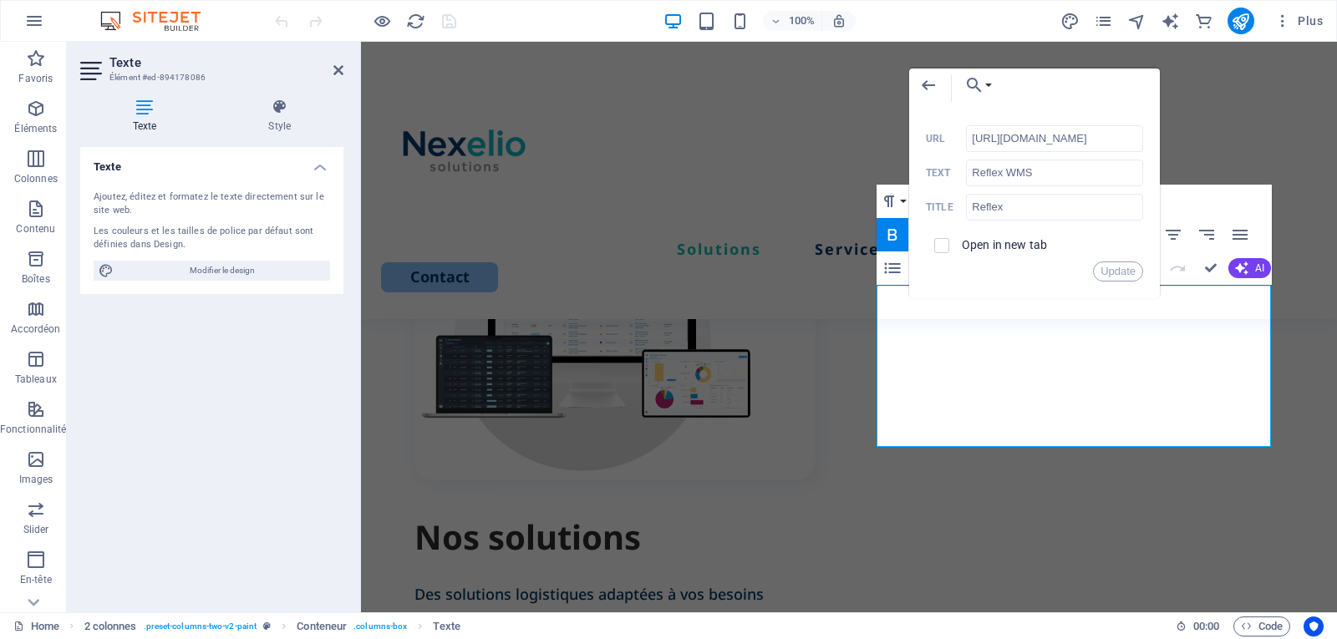
click at [1005, 247] on label "Open in new tab" at bounding box center [1004, 244] width 85 height 13
click at [1120, 275] on button "Update" at bounding box center [1118, 271] width 50 height 20
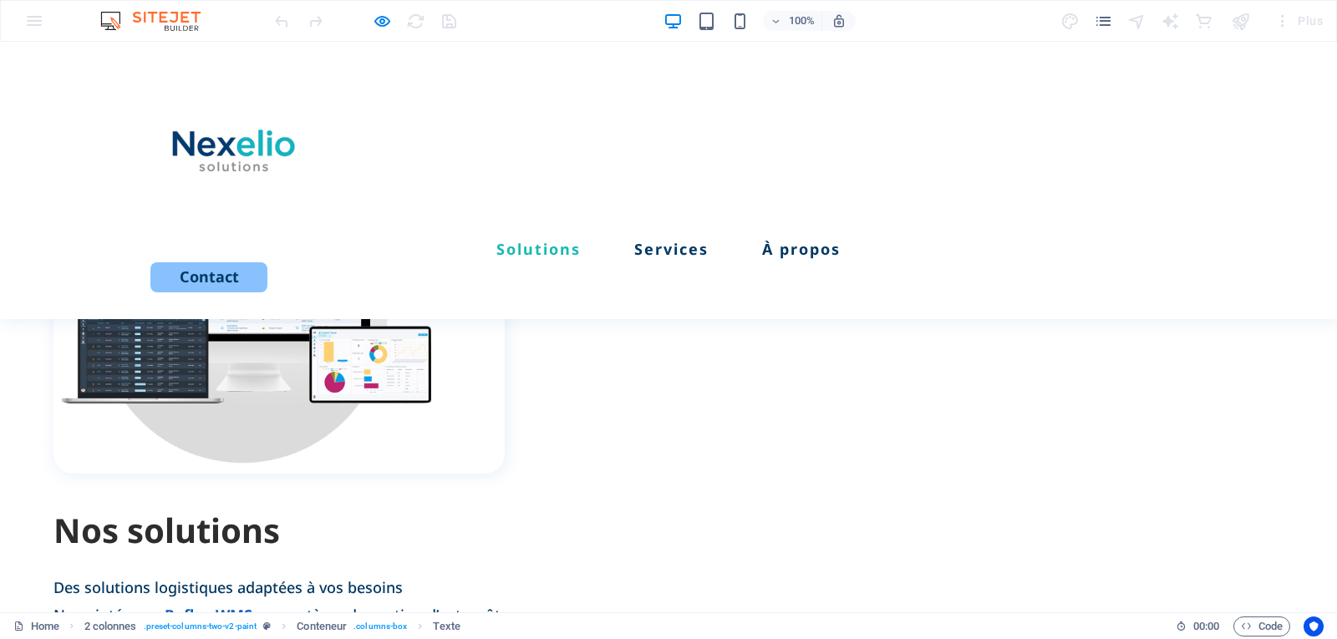
click at [252, 605] on strong "Reflex WMS" at bounding box center [209, 615] width 88 height 20
click at [0, 0] on icon "button" at bounding box center [0, 0] width 0 height 0
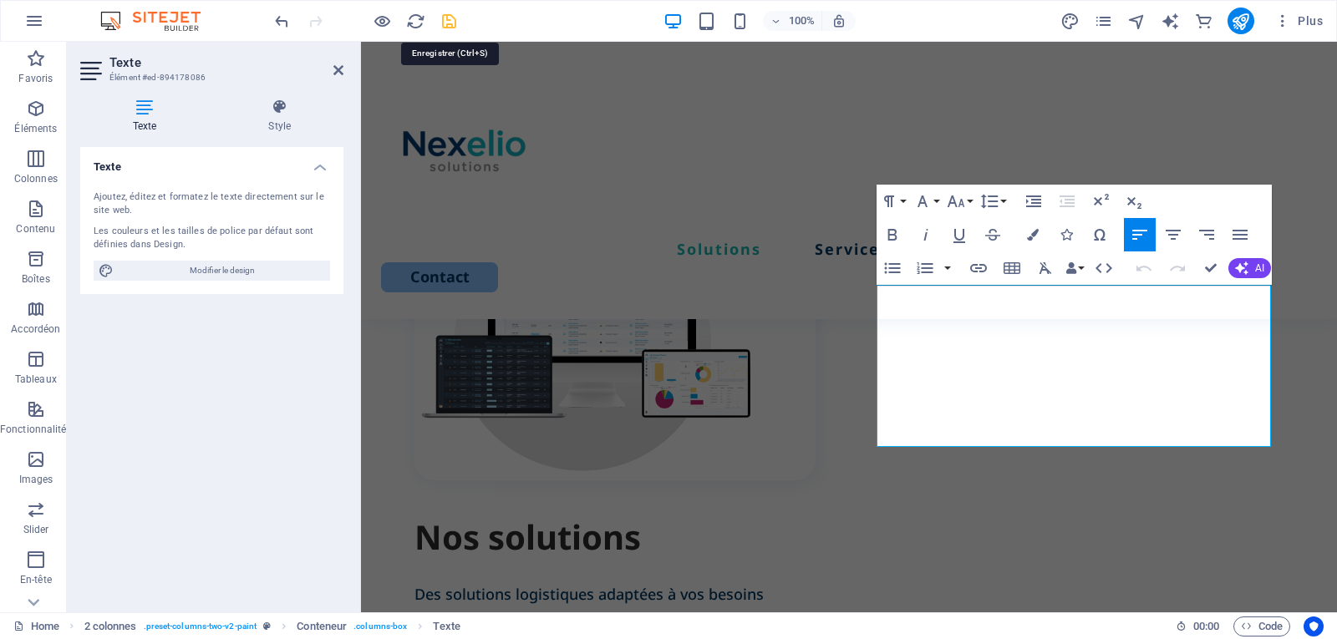
click at [0, 0] on icon "publish" at bounding box center [0, 0] width 0 height 0
